Goal: Task Accomplishment & Management: Use online tool/utility

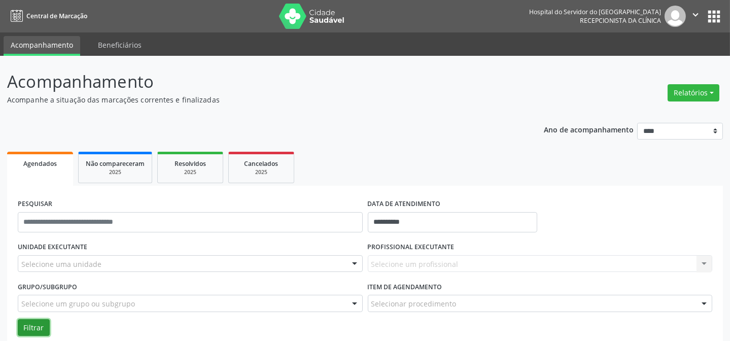
click at [38, 330] on button "Filtrar" at bounding box center [34, 327] width 32 height 17
drag, startPoint x: 687, startPoint y: 98, endPoint x: 660, endPoint y: 97, distance: 26.9
click at [686, 97] on button "Relatórios" at bounding box center [694, 92] width 52 height 17
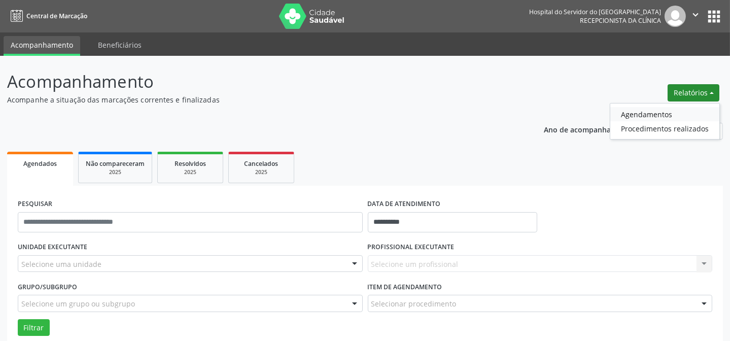
click at [629, 114] on link "Agendamentos" at bounding box center [664, 114] width 109 height 14
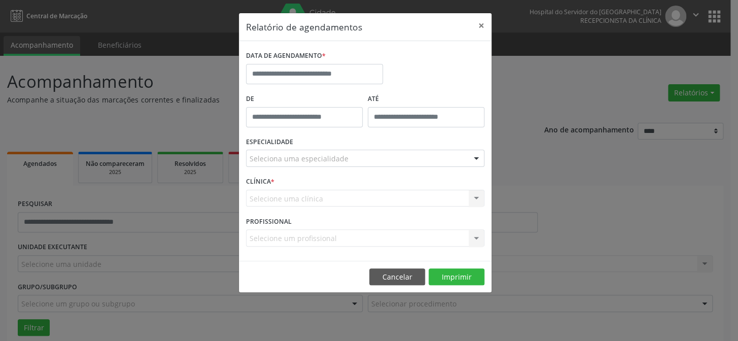
drag, startPoint x: 324, startPoint y: 60, endPoint x: 334, endPoint y: 69, distance: 13.0
click at [334, 69] on div "DATA DE AGENDAMENTO *" at bounding box center [314, 66] width 137 height 36
click at [334, 75] on input "text" at bounding box center [314, 74] width 137 height 20
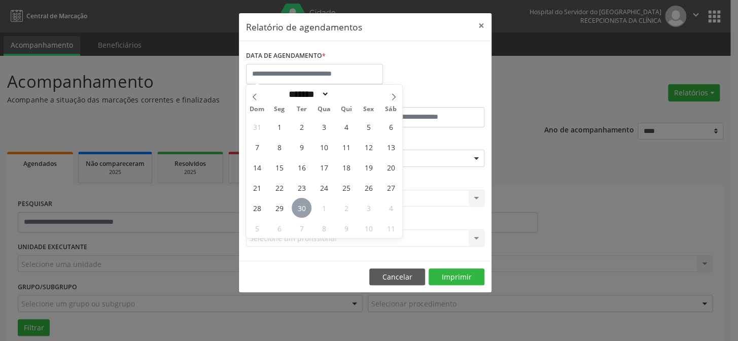
click at [302, 214] on span "30" at bounding box center [302, 208] width 20 height 20
type input "**********"
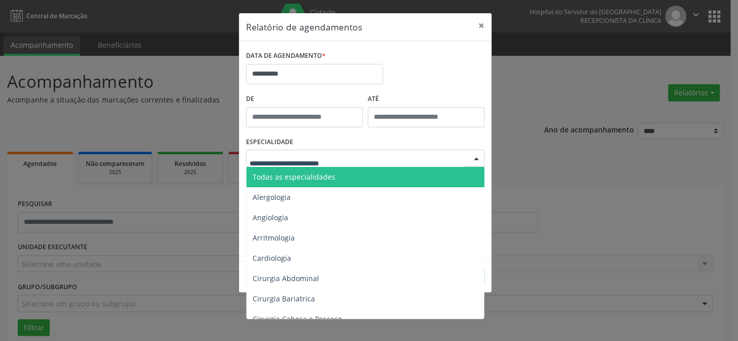
drag, startPoint x: 330, startPoint y: 155, endPoint x: 328, endPoint y: 161, distance: 6.8
click at [322, 176] on span "Todas as especialidades" at bounding box center [294, 177] width 83 height 10
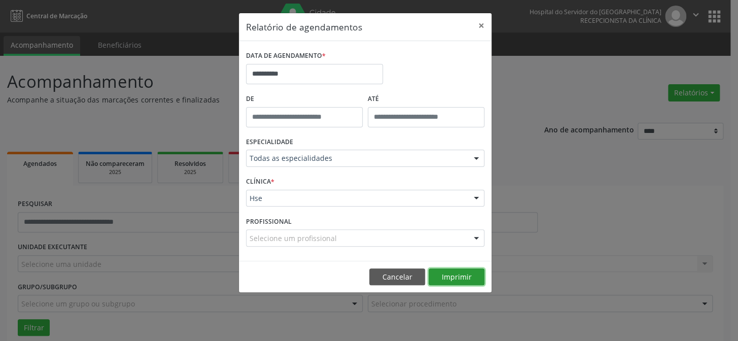
click at [461, 272] on button "Imprimir" at bounding box center [457, 276] width 56 height 17
